Goal: Transaction & Acquisition: Obtain resource

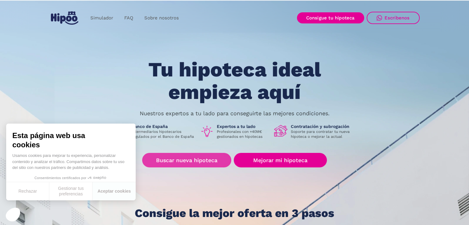
click at [212, 159] on link "Buscar nueva hipoteca" at bounding box center [186, 160] width 89 height 15
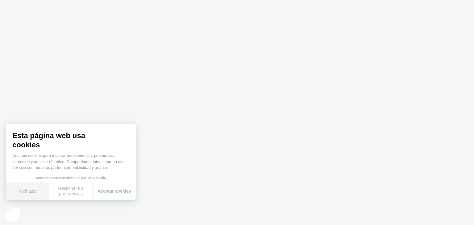
click at [39, 192] on button "Rechazar" at bounding box center [27, 191] width 43 height 18
